Goal: Task Accomplishment & Management: Manage account settings

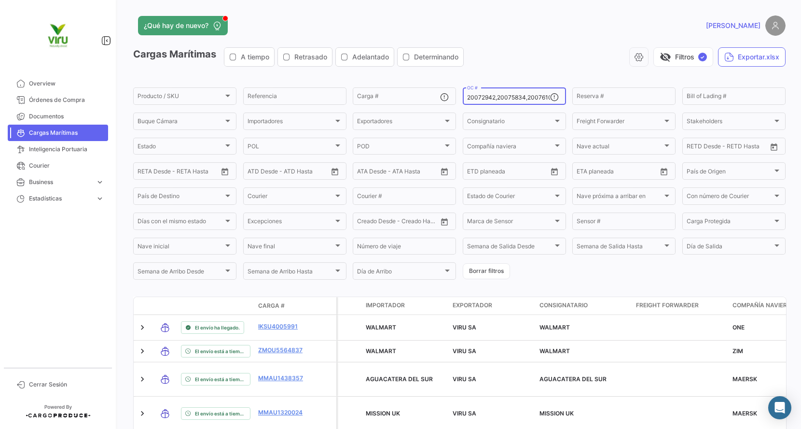
click at [512, 98] on input "20072942,20075834,20076103,20078704,20078706,20078707,20075674,20075903,2007590…" at bounding box center [508, 97] width 83 height 7
type input ",,,,,,,,,,,,,,,,,,,,,,,,,,,,,,,,,,,,,,,,,,,,,,,,,,,,,,,,,,,,,,,,"
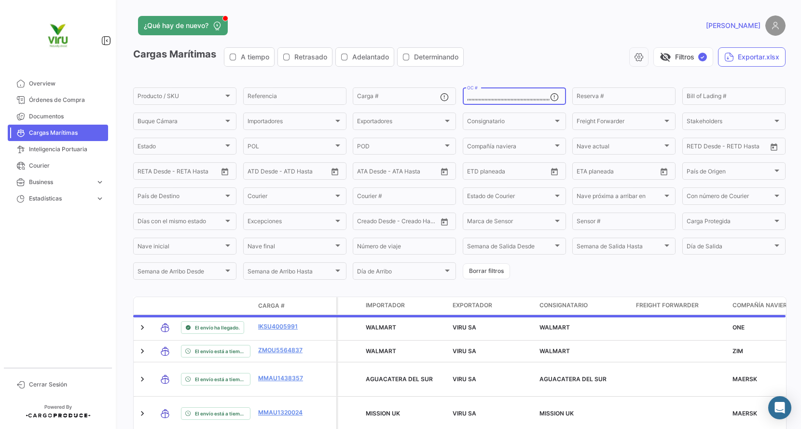
click at [512, 98] on input ",,,,,,,,,,,,,,,,,,,,,,,,,,,,,,,,,,,,,,,,,,,,,,,,,,,,,,,,,,,,,,,," at bounding box center [508, 97] width 83 height 7
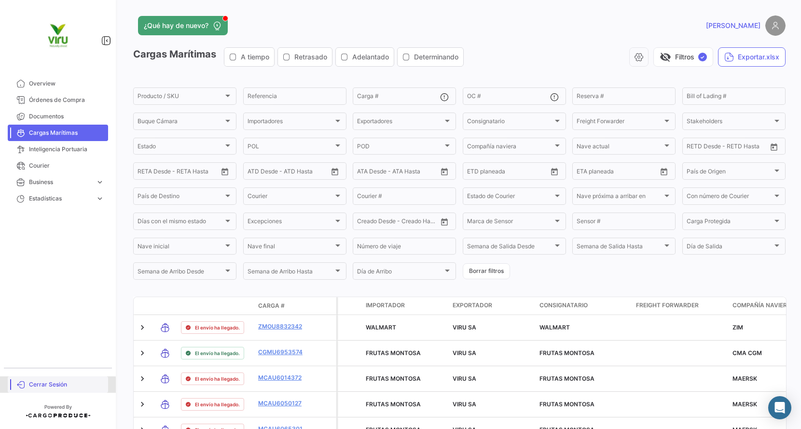
click at [51, 386] on span "Cerrar Sesión" at bounding box center [66, 384] width 75 height 9
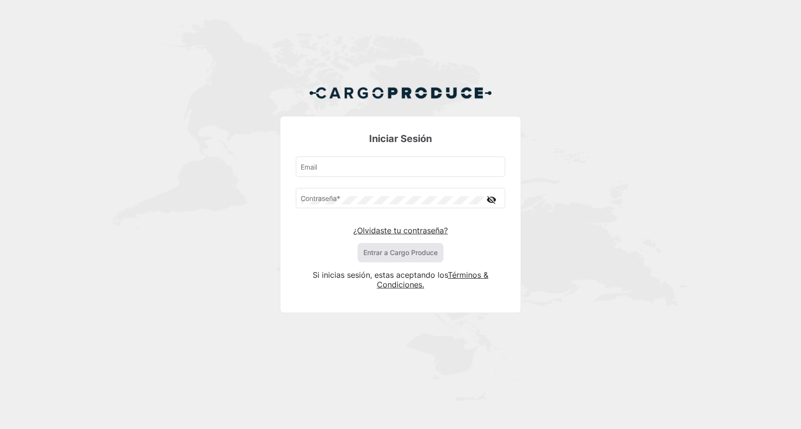
type input "[EMAIL_ADDRESS][DOMAIN_NAME]"
